Goal: Information Seeking & Learning: Learn about a topic

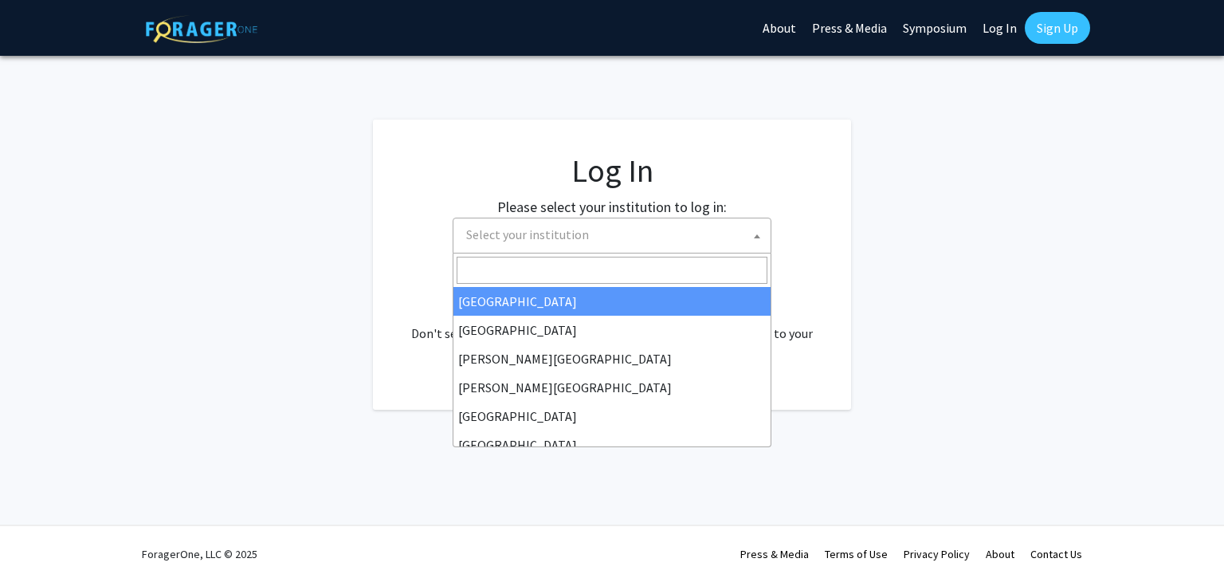
click at [596, 236] on span "Select your institution" at bounding box center [615, 234] width 311 height 33
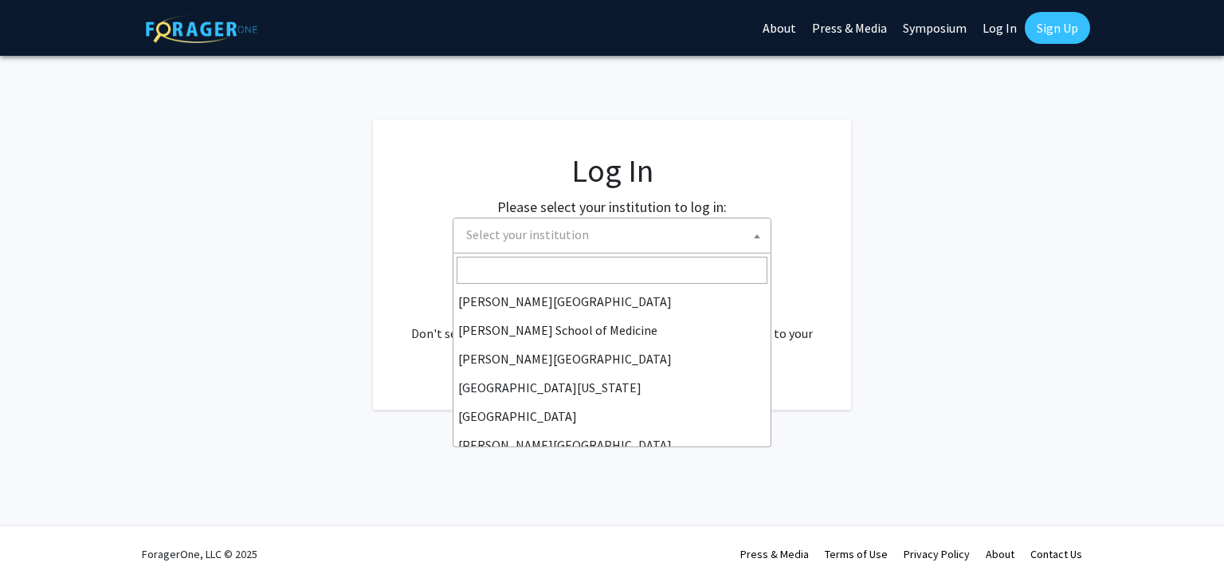
scroll to position [558, 0]
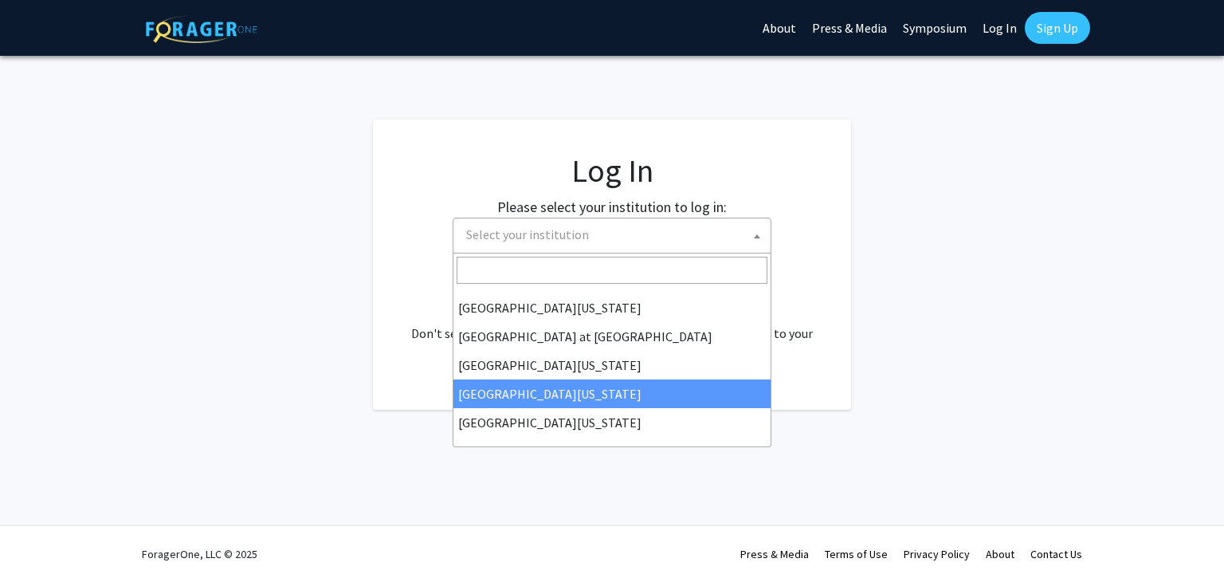
select select "31"
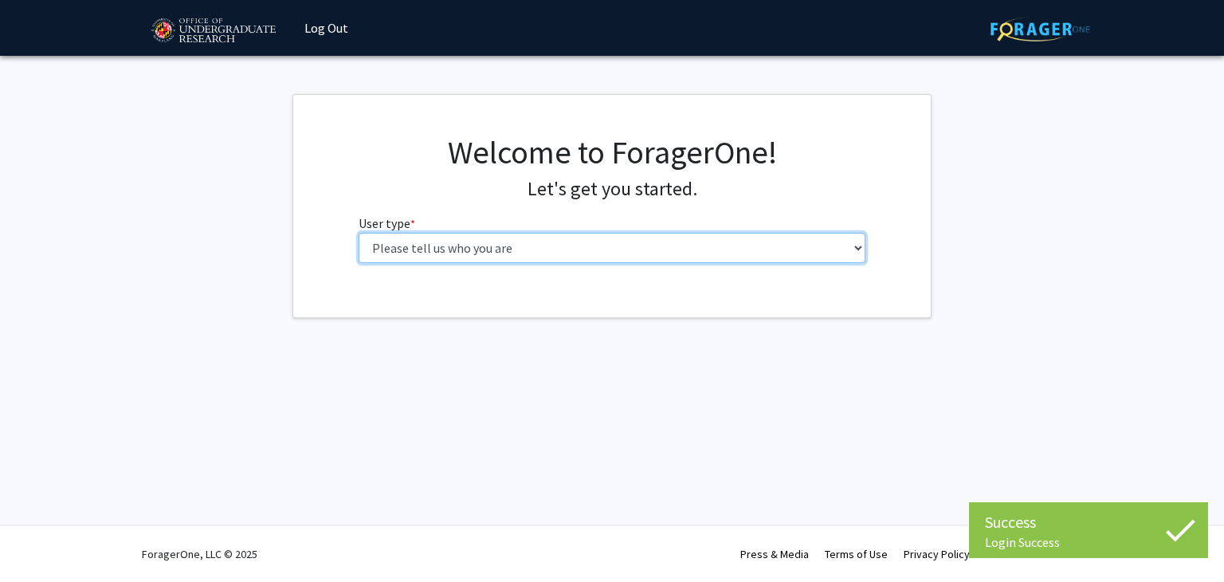
click at [443, 245] on select "Please tell us who you are Undergraduate Student Master's Student Doctoral Cand…" at bounding box center [613, 248] width 508 height 30
select select "1: undergrad"
click at [359, 233] on select "Please tell us who you are Undergraduate Student Master's Student Doctoral Cand…" at bounding box center [613, 248] width 508 height 30
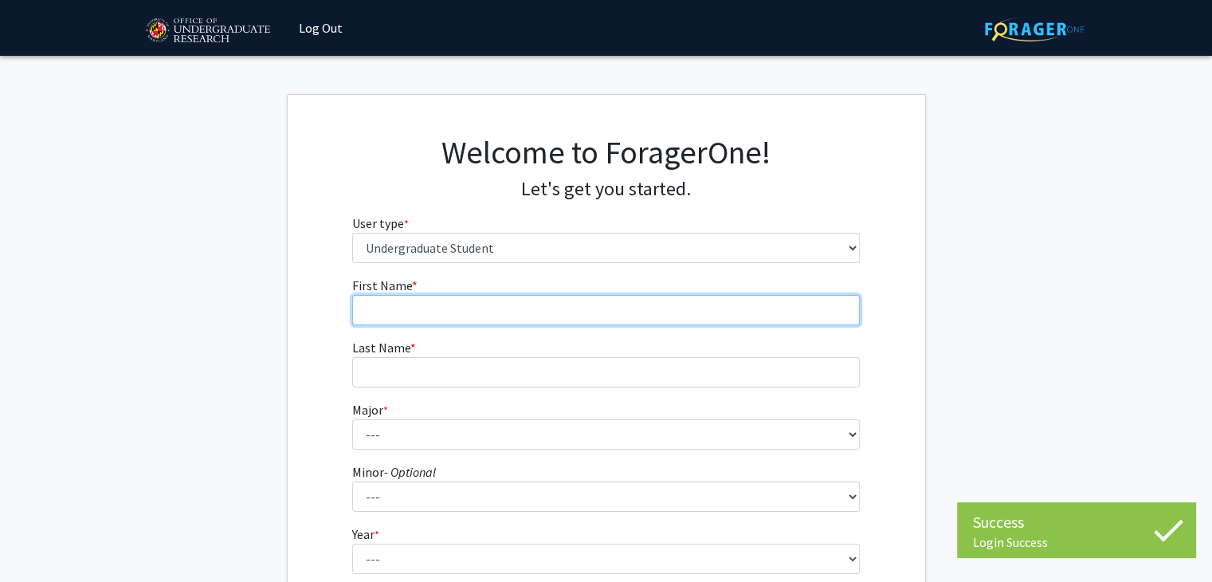
click at [657, 320] on input "First Name * required" at bounding box center [606, 310] width 508 height 30
type input "[PERSON_NAME]"
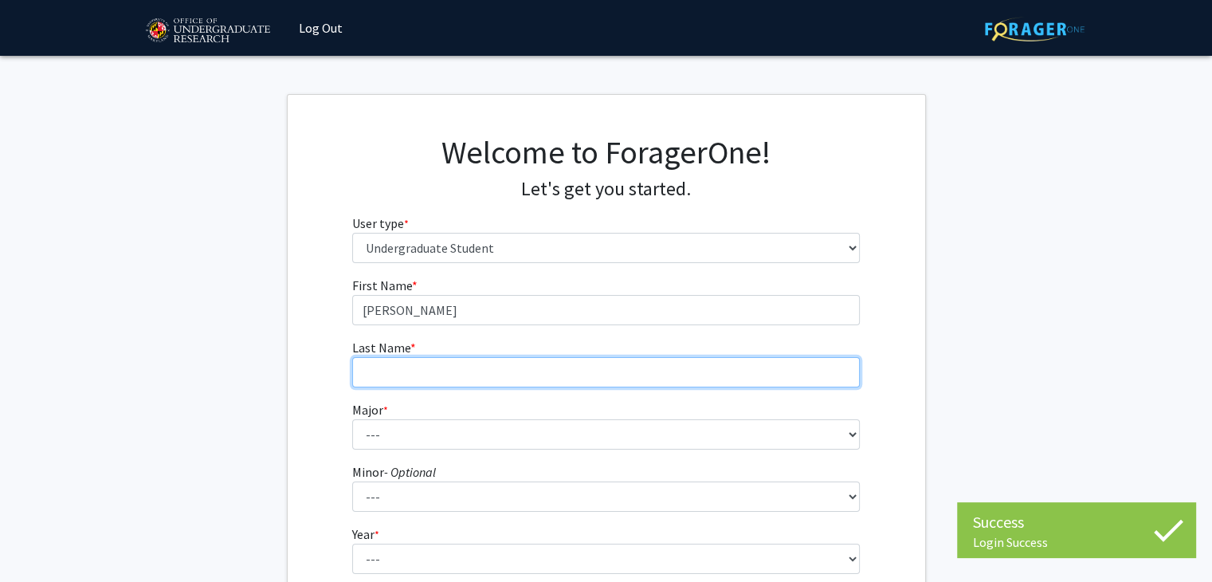
type input "[PERSON_NAME]"
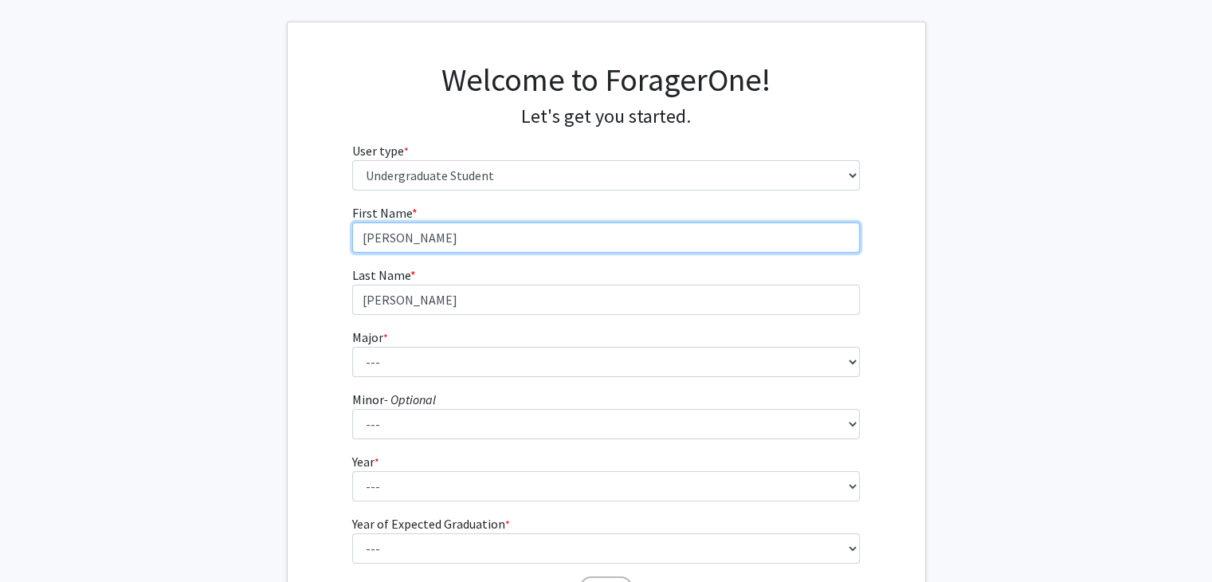
scroll to position [77, 0]
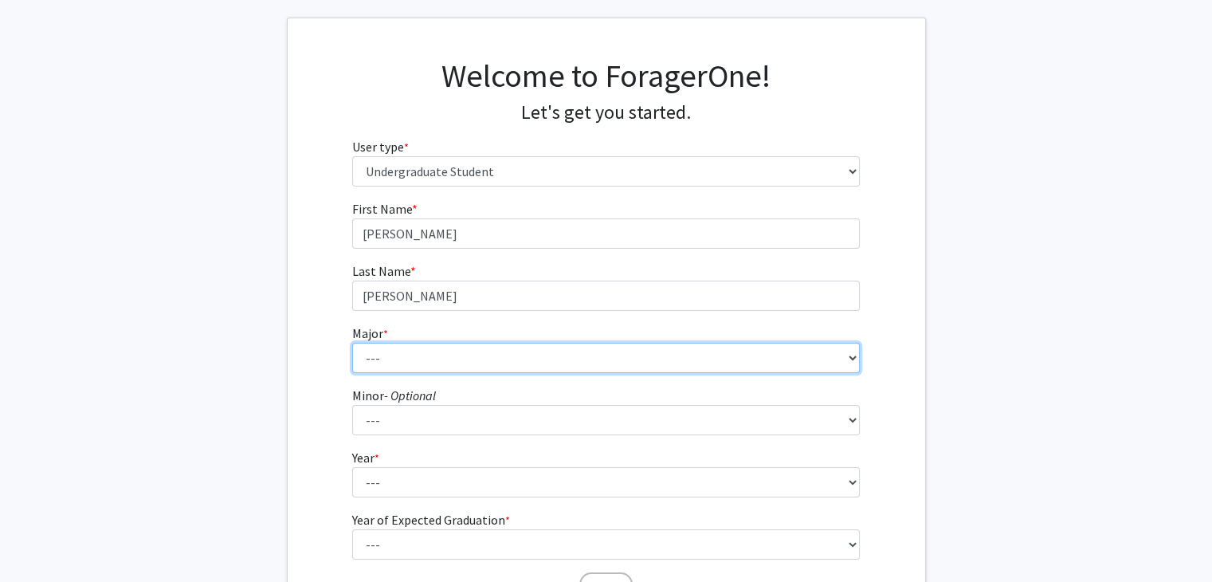
click at [409, 351] on select "--- Accounting Aerospace Engineering African American and Africana Studies Agri…" at bounding box center [606, 358] width 508 height 30
select select "17: 2318"
click at [352, 343] on select "--- Accounting Aerospace Engineering African American and Africana Studies Agri…" at bounding box center [606, 358] width 508 height 30
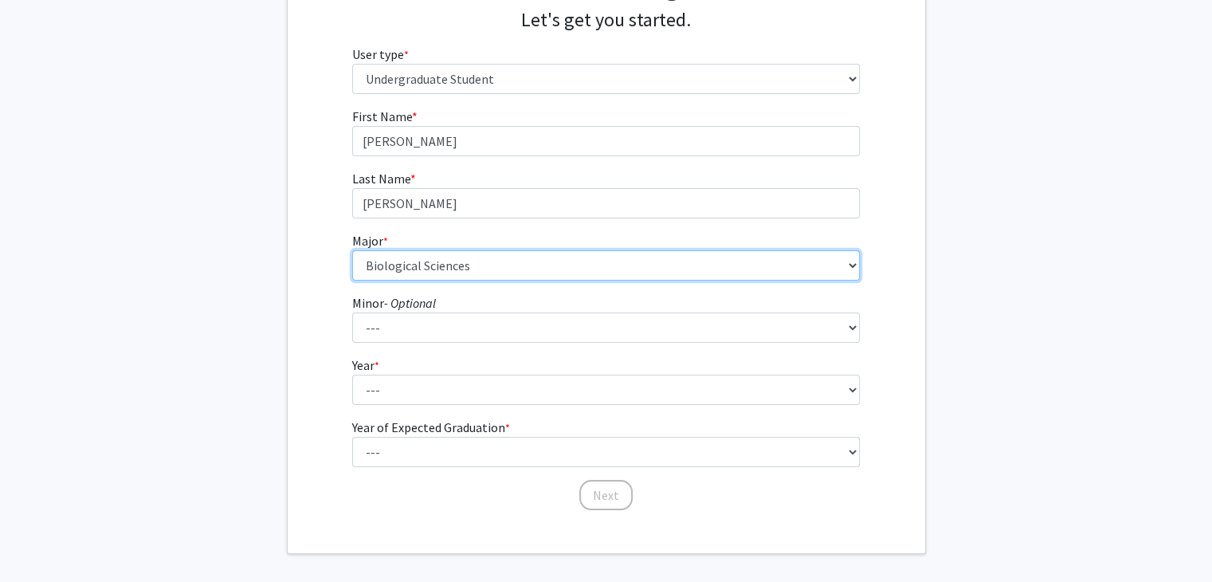
scroll to position [233, 0]
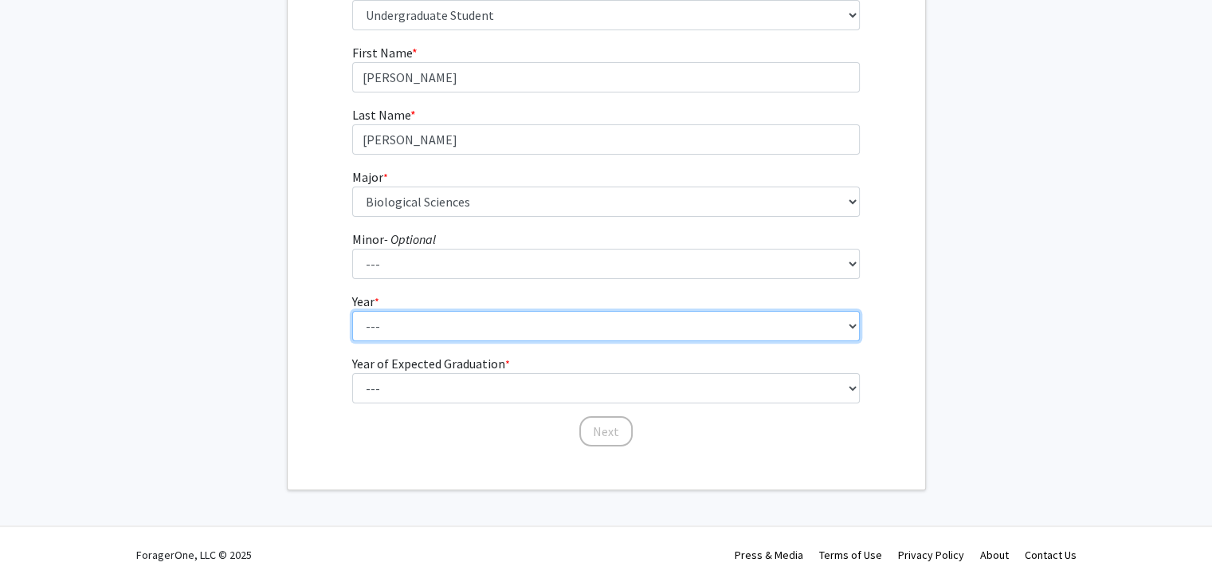
click at [415, 320] on select "--- First-year Sophomore Junior Senior Postbaccalaureate Certificate" at bounding box center [606, 326] width 508 height 30
select select "2: sophomore"
click at [352, 311] on select "--- First-year Sophomore Junior Senior Postbaccalaureate Certificate" at bounding box center [606, 326] width 508 height 30
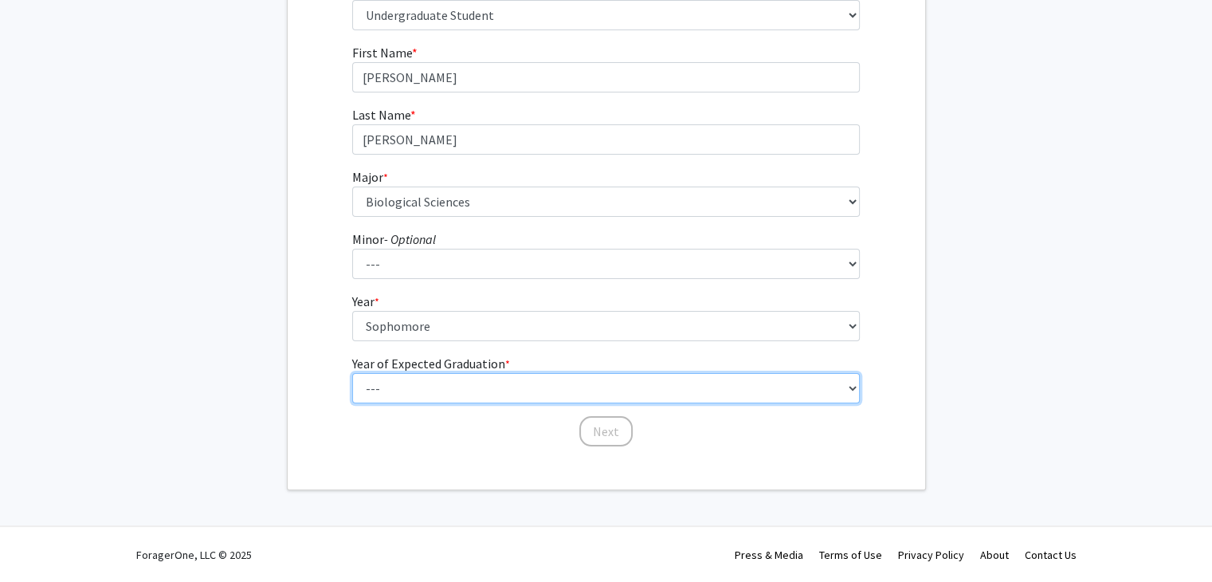
click at [408, 383] on select "--- 2025 2026 2027 2028 2029 2030 2031 2032 2033 2034" at bounding box center [606, 388] width 508 height 30
select select "4: 2028"
click at [352, 373] on select "--- 2025 2026 2027 2028 2029 2030 2031 2032 2033 2034" at bounding box center [606, 388] width 508 height 30
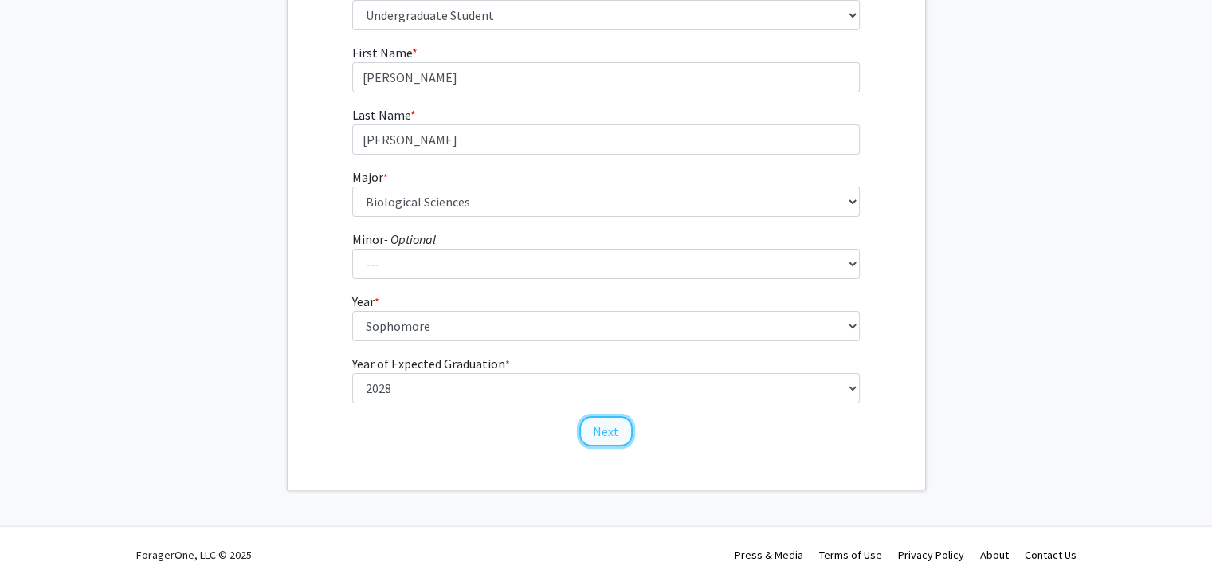
click at [618, 431] on button "Next" at bounding box center [605, 431] width 53 height 30
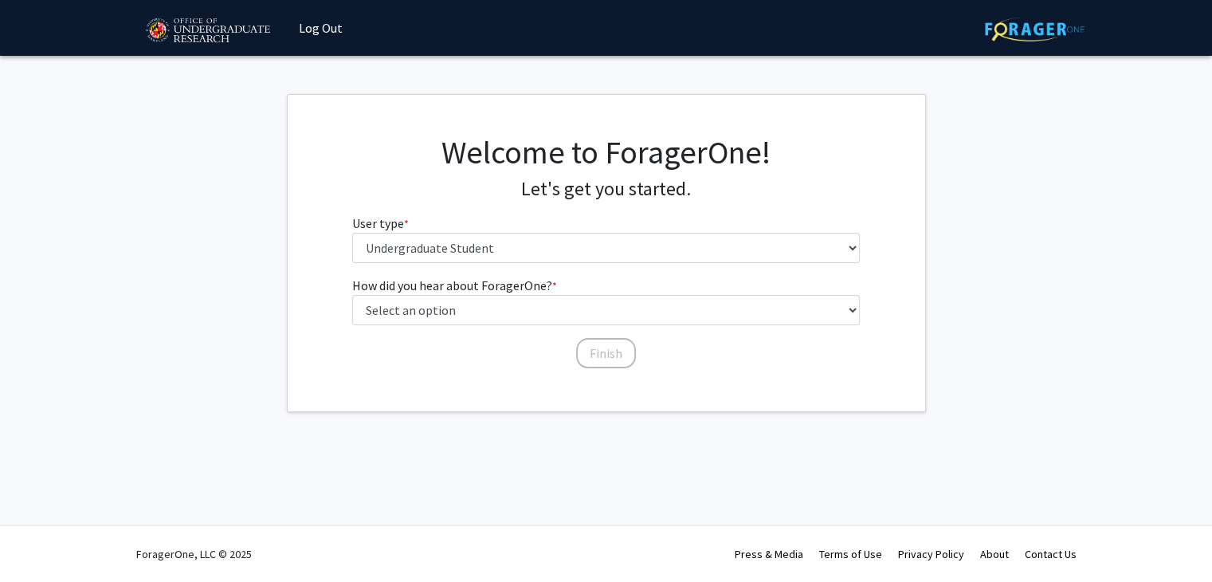
scroll to position [0, 0]
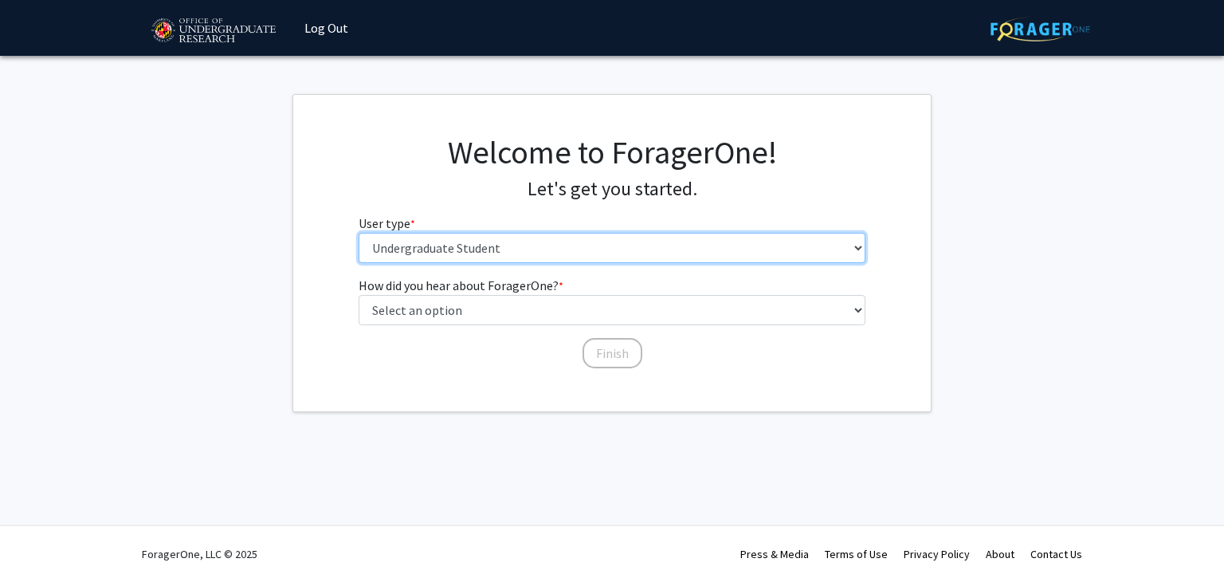
click at [492, 242] on select "Please tell us who you are Undergraduate Student Master's Student Doctoral Cand…" at bounding box center [613, 248] width 508 height 30
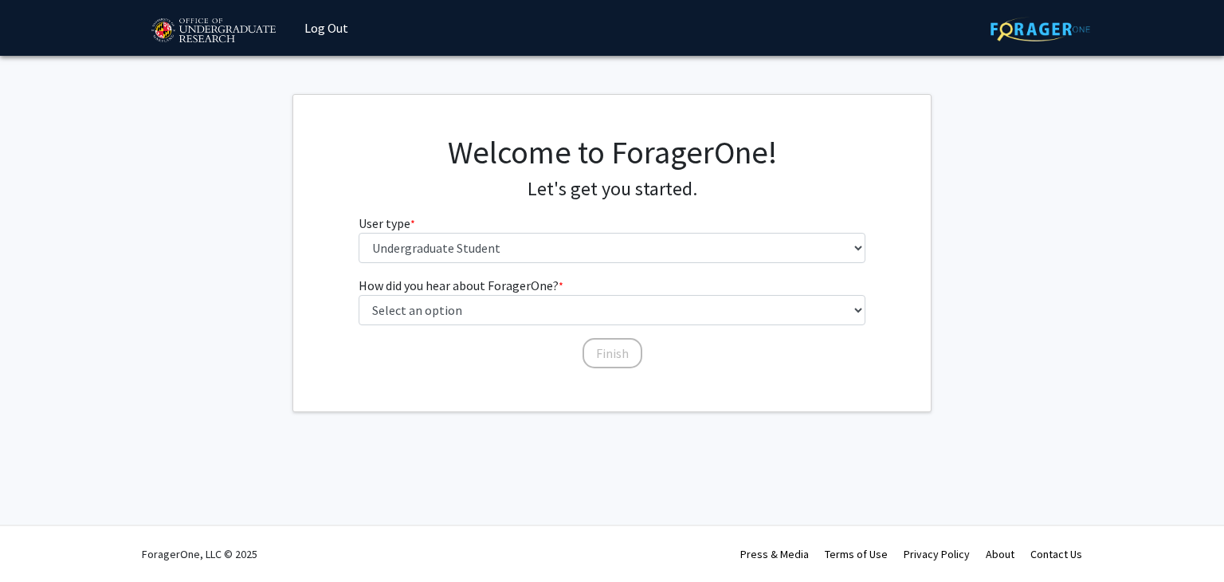
click at [381, 176] on div "Welcome to ForagerOne! Let's get you started." at bounding box center [613, 167] width 508 height 68
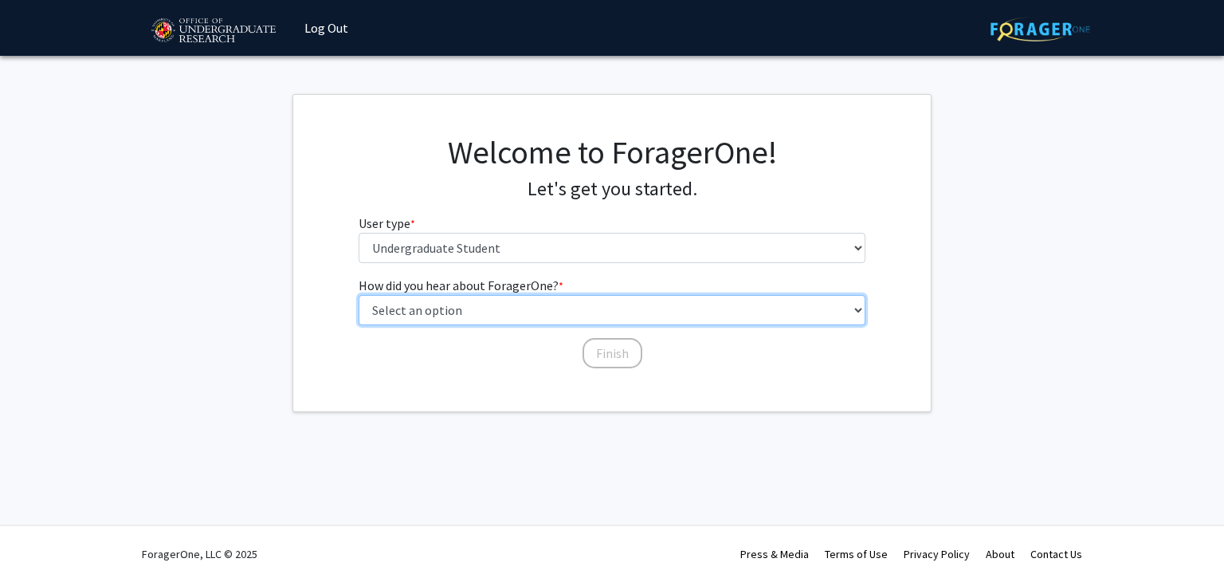
click at [512, 311] on select "Select an option Peer/student recommendation Faculty/staff recommendation Unive…" at bounding box center [613, 310] width 508 height 30
select select "1: peer_recommendation"
click at [359, 295] on select "Select an option Peer/student recommendation Faculty/staff recommendation Unive…" at bounding box center [613, 310] width 508 height 30
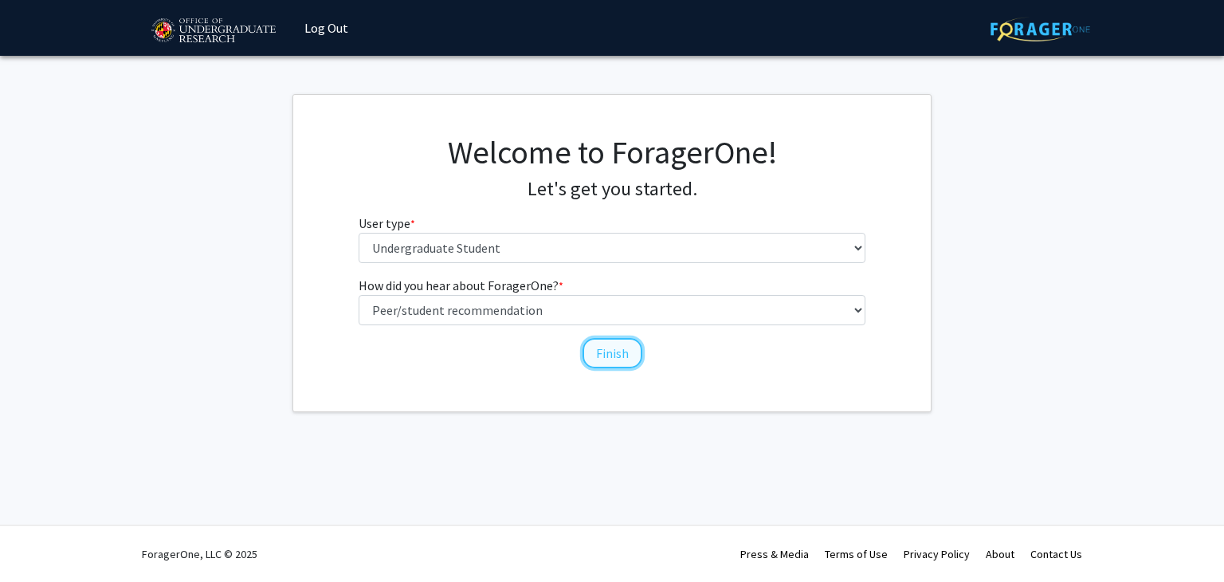
click at [618, 355] on button "Finish" at bounding box center [613, 353] width 60 height 30
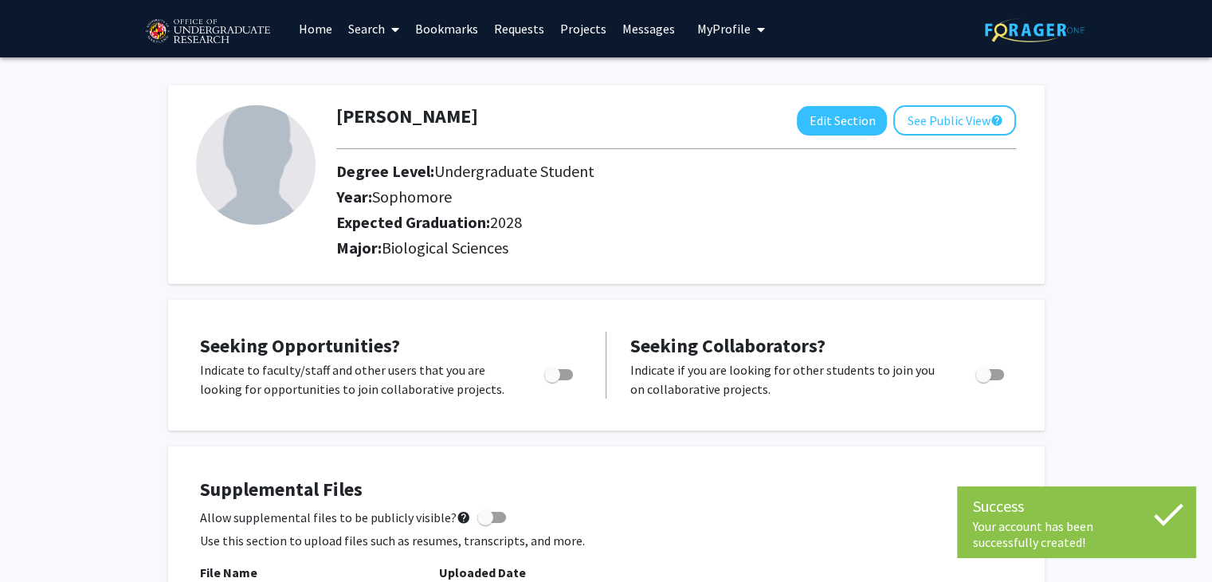
click at [363, 19] on link "Search" at bounding box center [373, 29] width 67 height 56
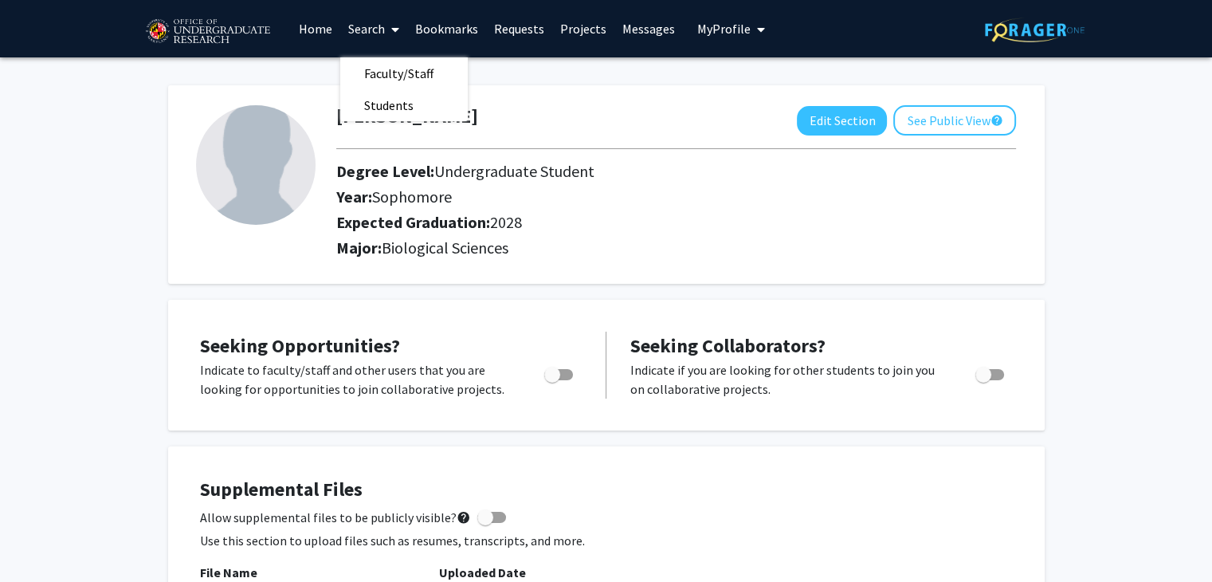
click at [585, 24] on link "Projects" at bounding box center [583, 29] width 62 height 56
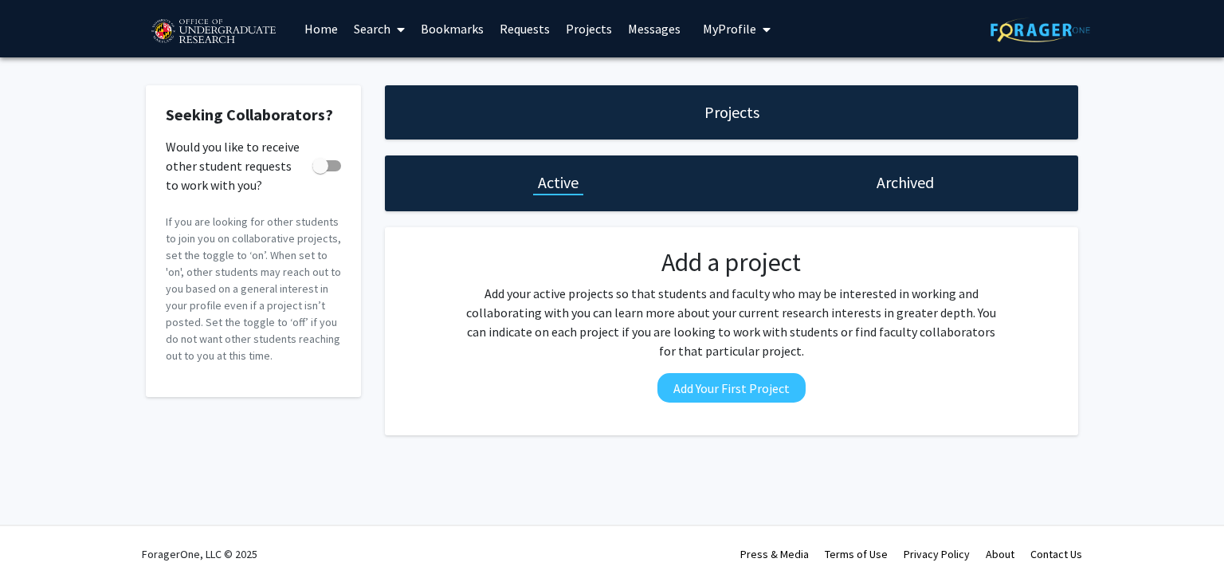
click at [322, 34] on link "Home" at bounding box center [320, 29] width 49 height 56
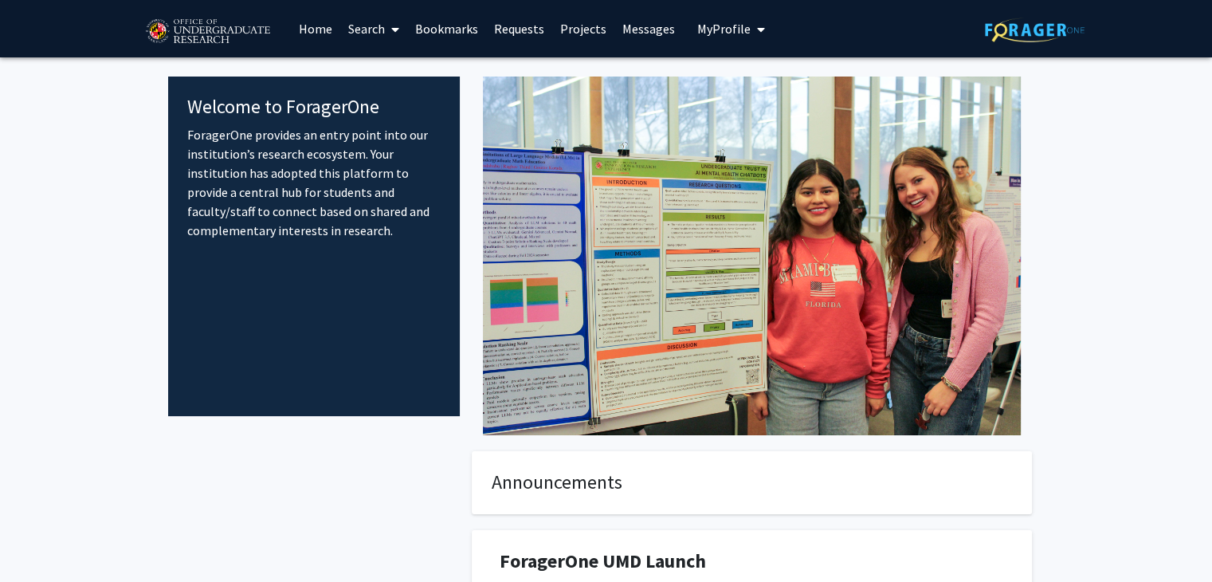
click at [374, 33] on link "Search" at bounding box center [373, 29] width 67 height 56
click at [405, 116] on span "Students" at bounding box center [388, 105] width 97 height 32
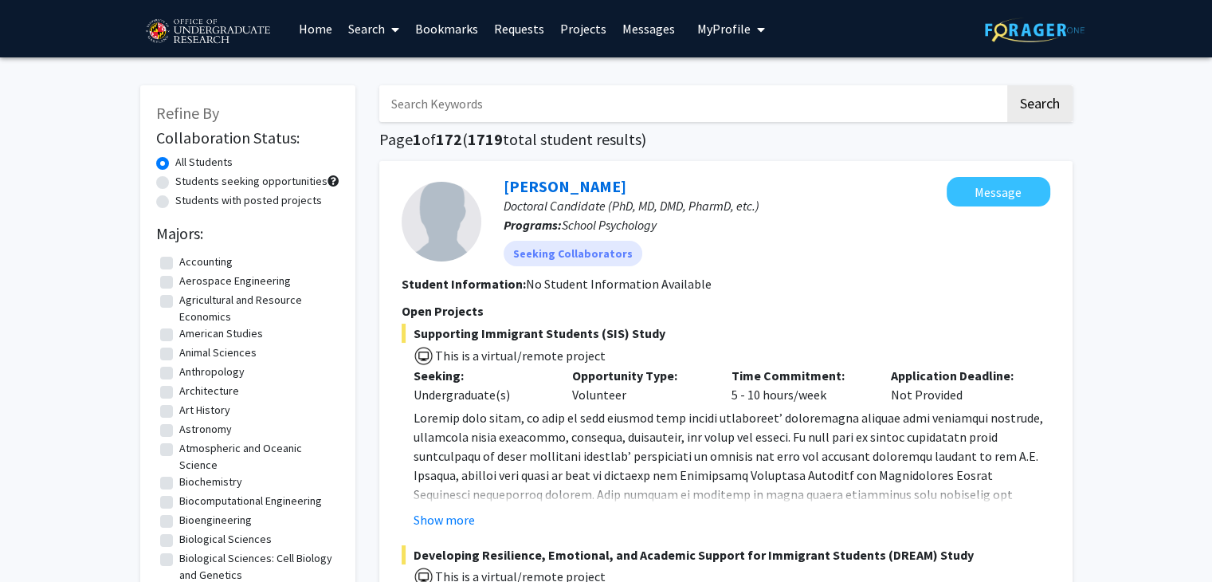
click at [370, 20] on link "Search" at bounding box center [373, 29] width 67 height 56
click at [395, 74] on span "Faculty/Staff" at bounding box center [398, 73] width 117 height 32
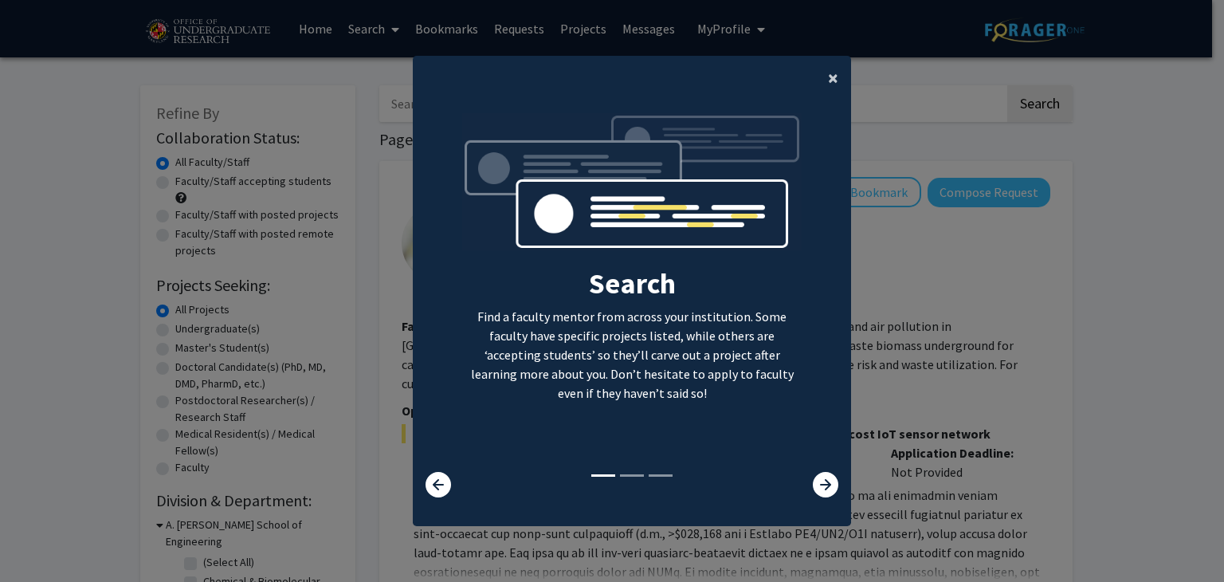
click at [834, 76] on button "×" at bounding box center [833, 78] width 36 height 45
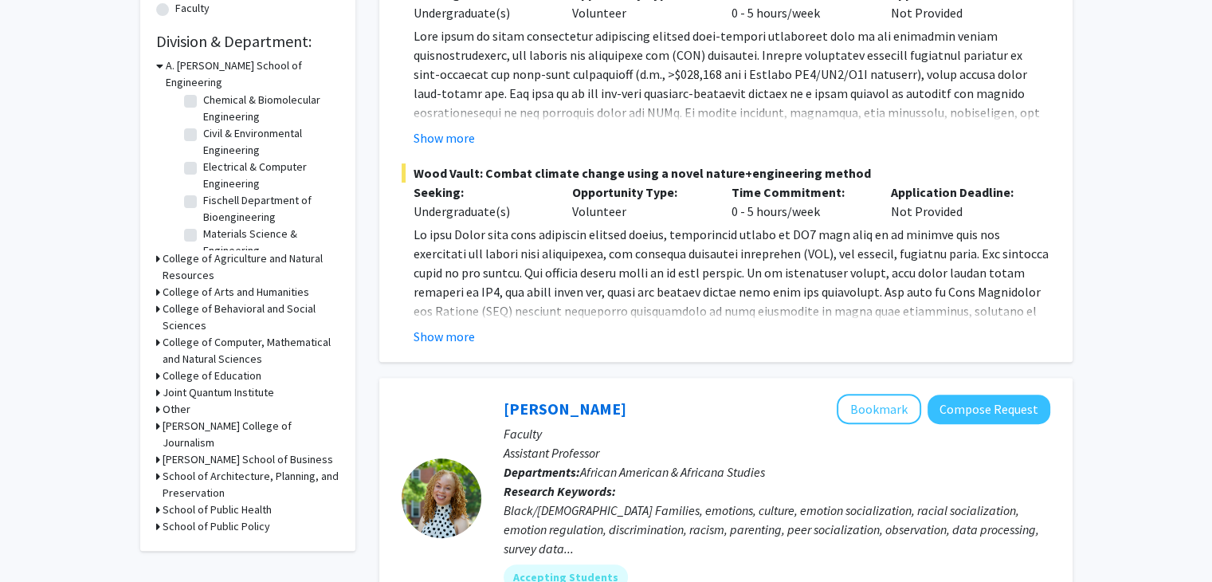
scroll to position [73, 0]
click at [157, 334] on icon at bounding box center [158, 342] width 4 height 17
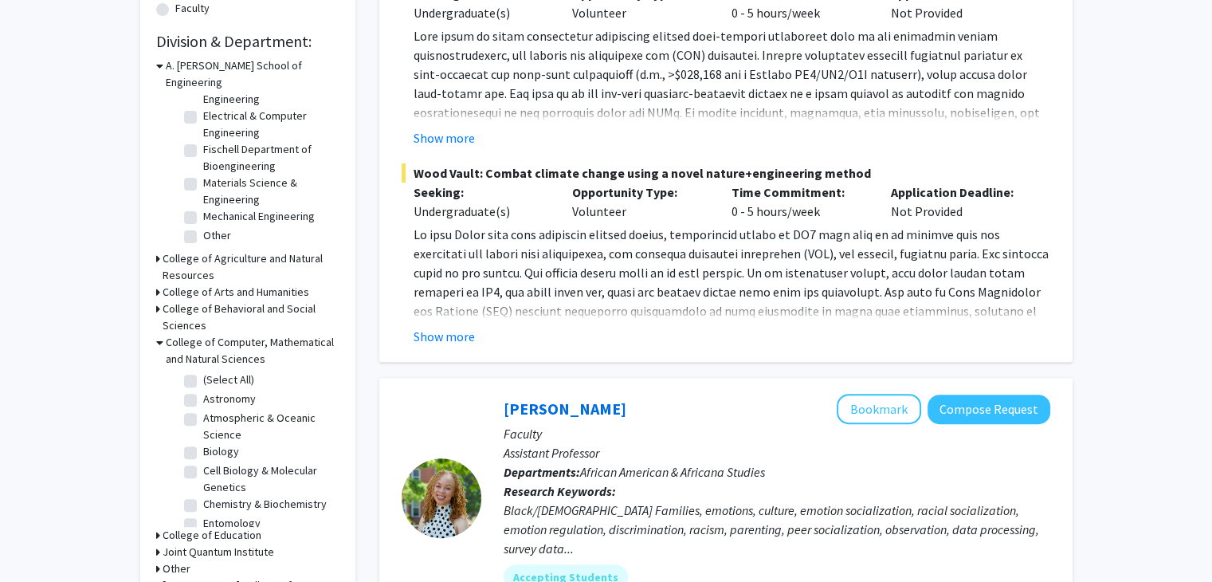
scroll to position [152, 0]
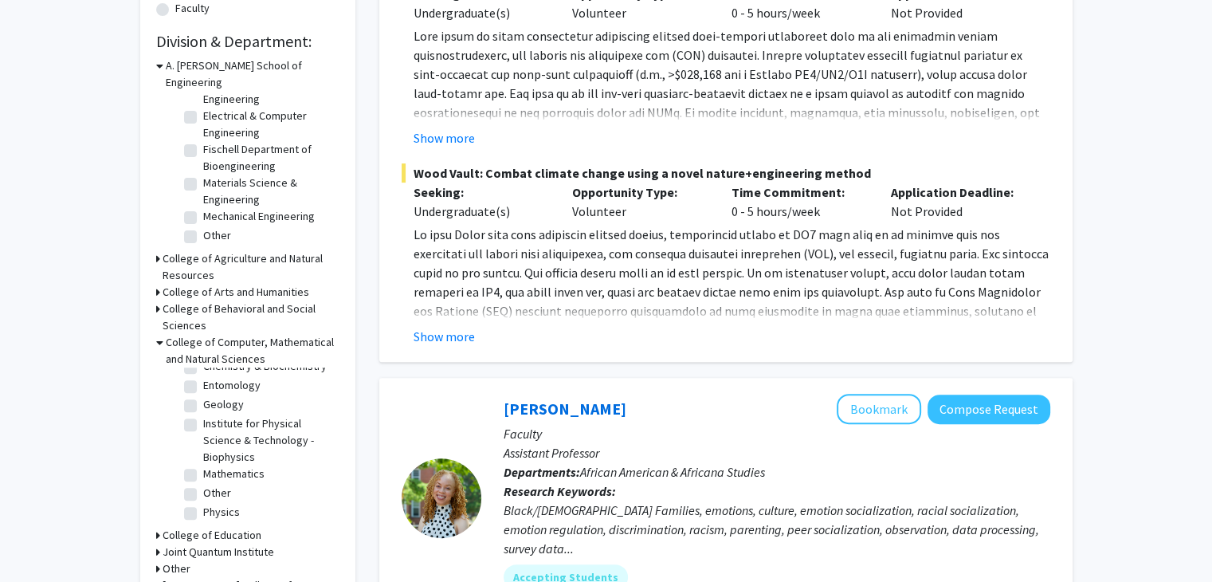
click at [203, 415] on label "Institute for Physical Science & Technology - Biophysics" at bounding box center [269, 440] width 132 height 50
click at [203, 415] on input "Institute for Physical Science & Technology - Biophysics" at bounding box center [208, 420] width 10 height 10
checkbox input "true"
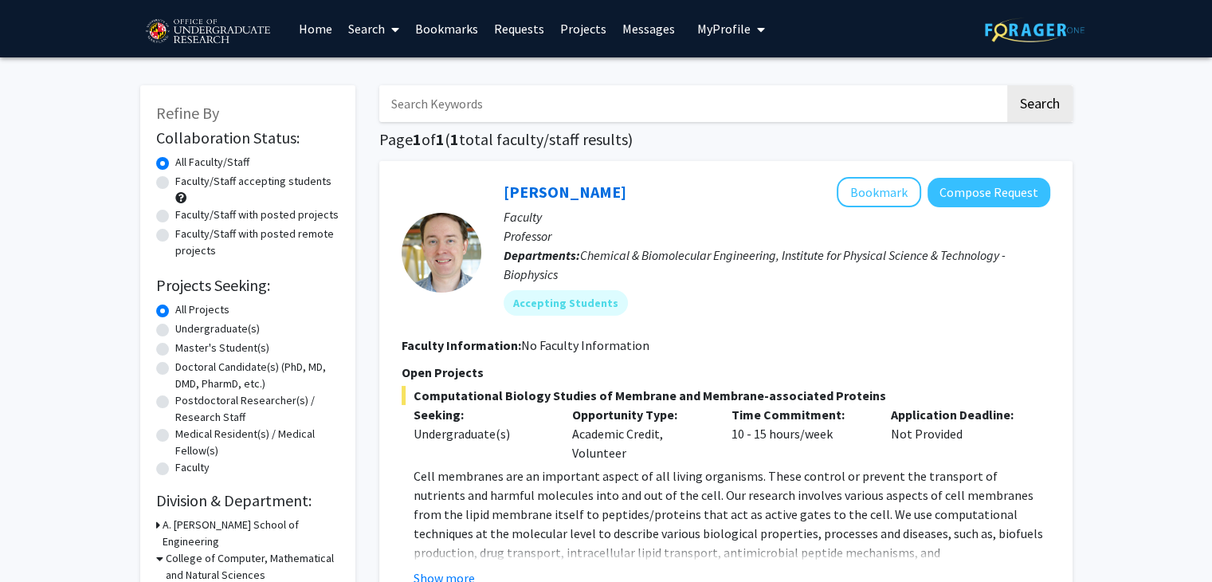
scroll to position [198, 0]
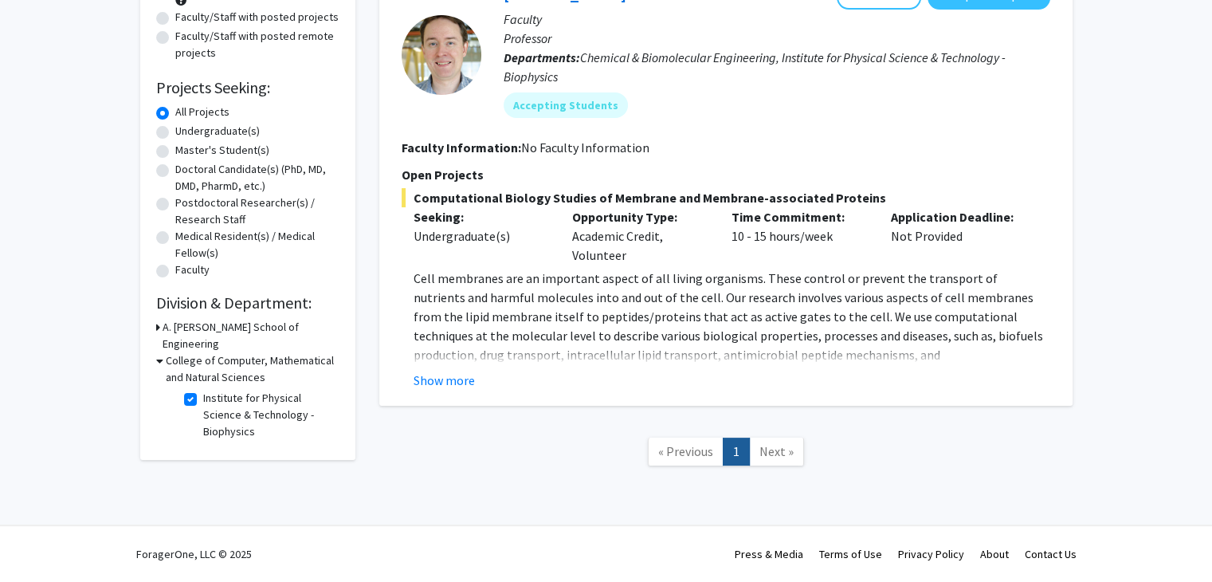
click at [771, 453] on span "Next »" at bounding box center [777, 451] width 34 height 16
click at [192, 390] on fg-checkbox "Institute for Physical Science & Technology - Biophysics Institute for Physical…" at bounding box center [259, 415] width 151 height 50
click at [203, 390] on label "Institute for Physical Science & Technology - Biophysics" at bounding box center [269, 415] width 132 height 50
click at [203, 390] on input "Institute for Physical Science & Technology - Biophysics" at bounding box center [208, 395] width 10 height 10
checkbox input "false"
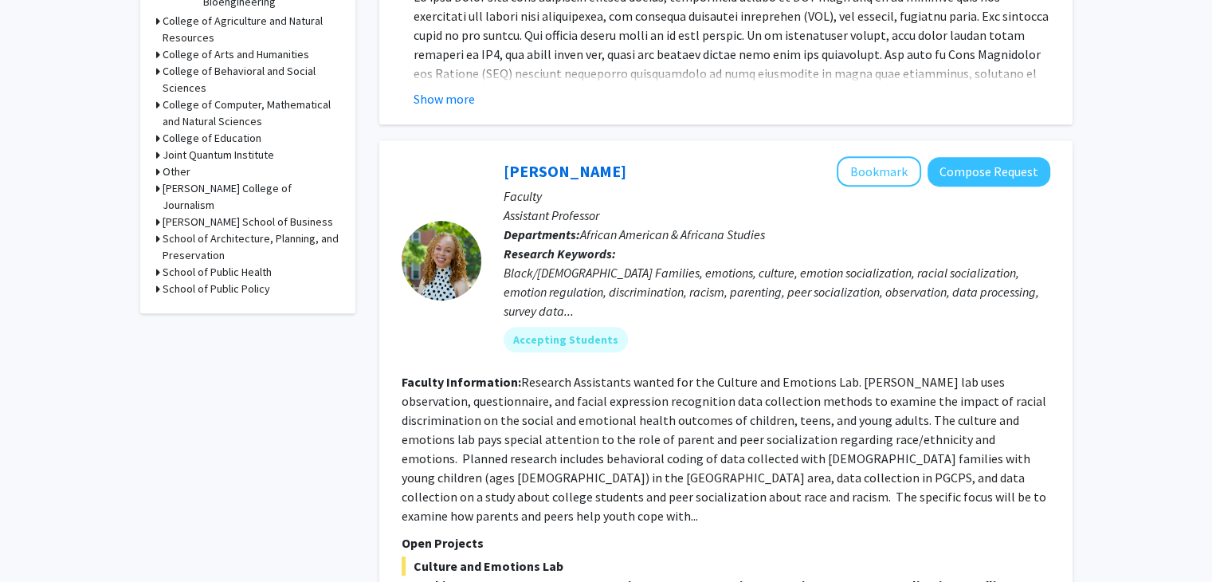
scroll to position [713, 0]
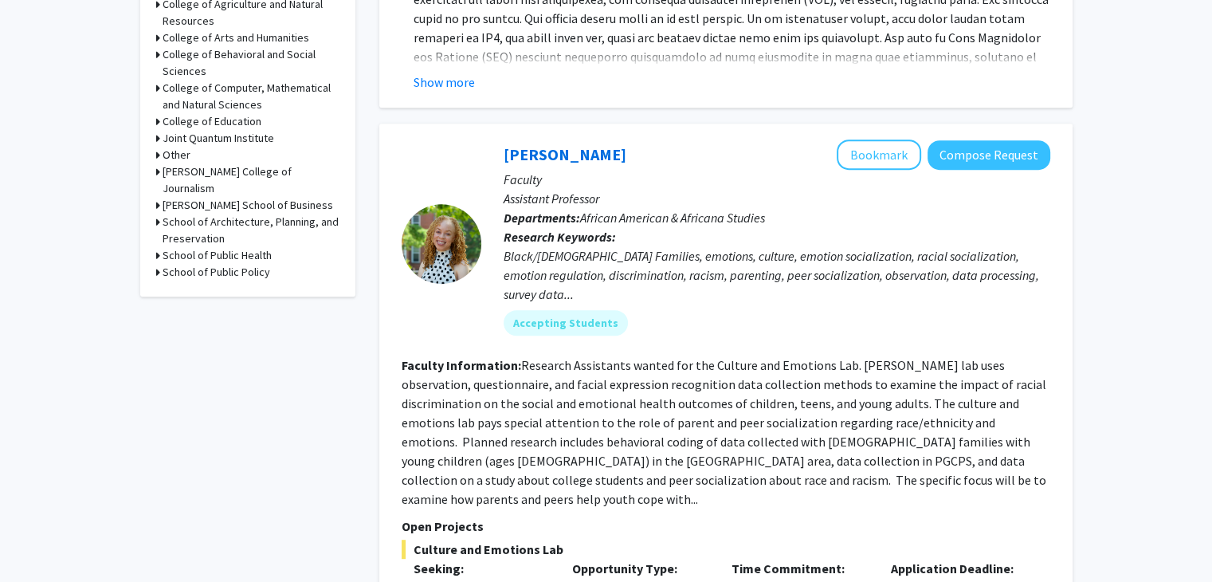
click at [159, 80] on div "College of Computer, Mathematical and Natural Sciences" at bounding box center [247, 96] width 183 height 33
click at [186, 80] on h3 "College of Computer, Mathematical and Natural Sciences" at bounding box center [251, 96] width 177 height 33
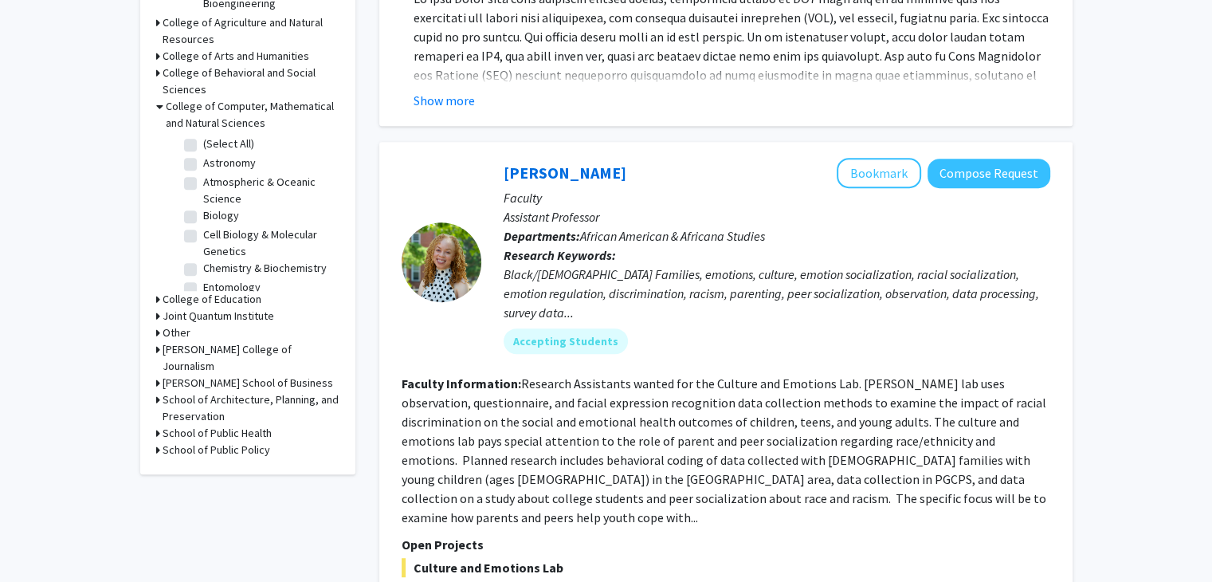
scroll to position [694, 0]
click at [203, 227] on label "Cell Biology & Molecular Genetics" at bounding box center [269, 243] width 132 height 33
click at [203, 227] on input "Cell Biology & Molecular Genetics" at bounding box center [208, 232] width 10 height 10
checkbox input "true"
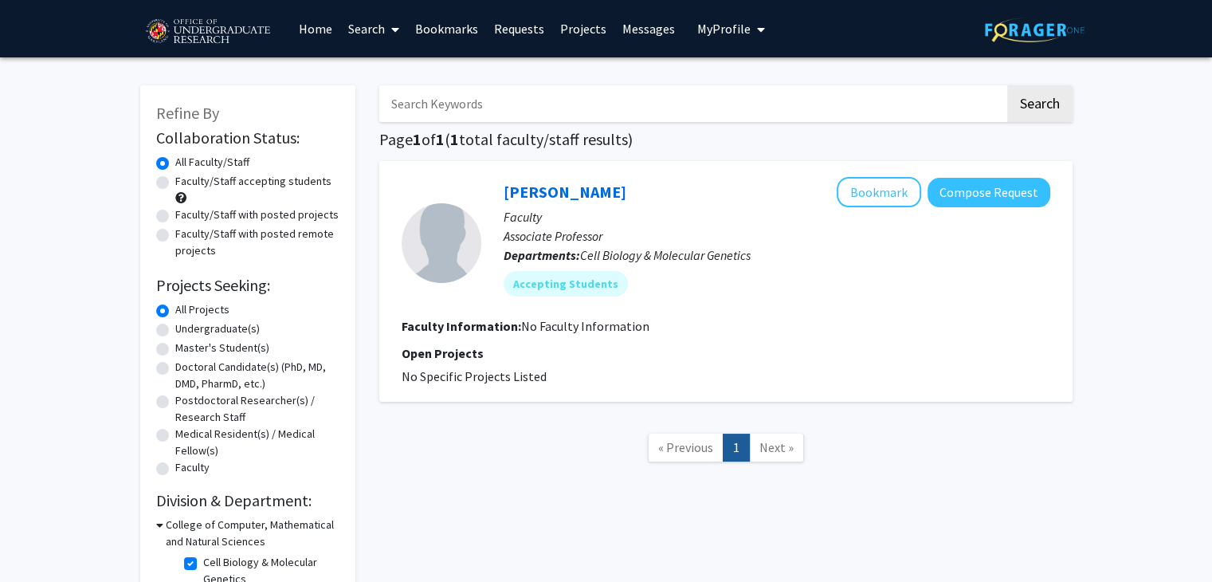
click at [774, 456] on link "Next »" at bounding box center [776, 448] width 55 height 28
